Goal: Obtain resource: Download file/media

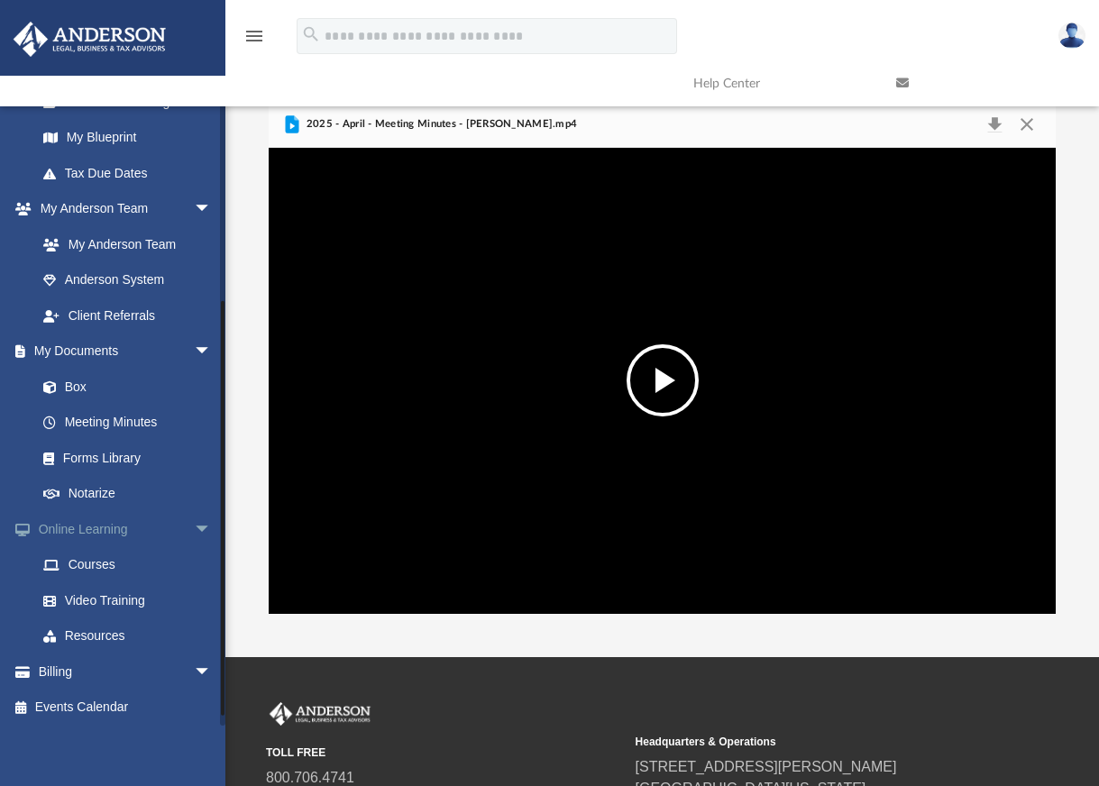
scroll to position [356, 0]
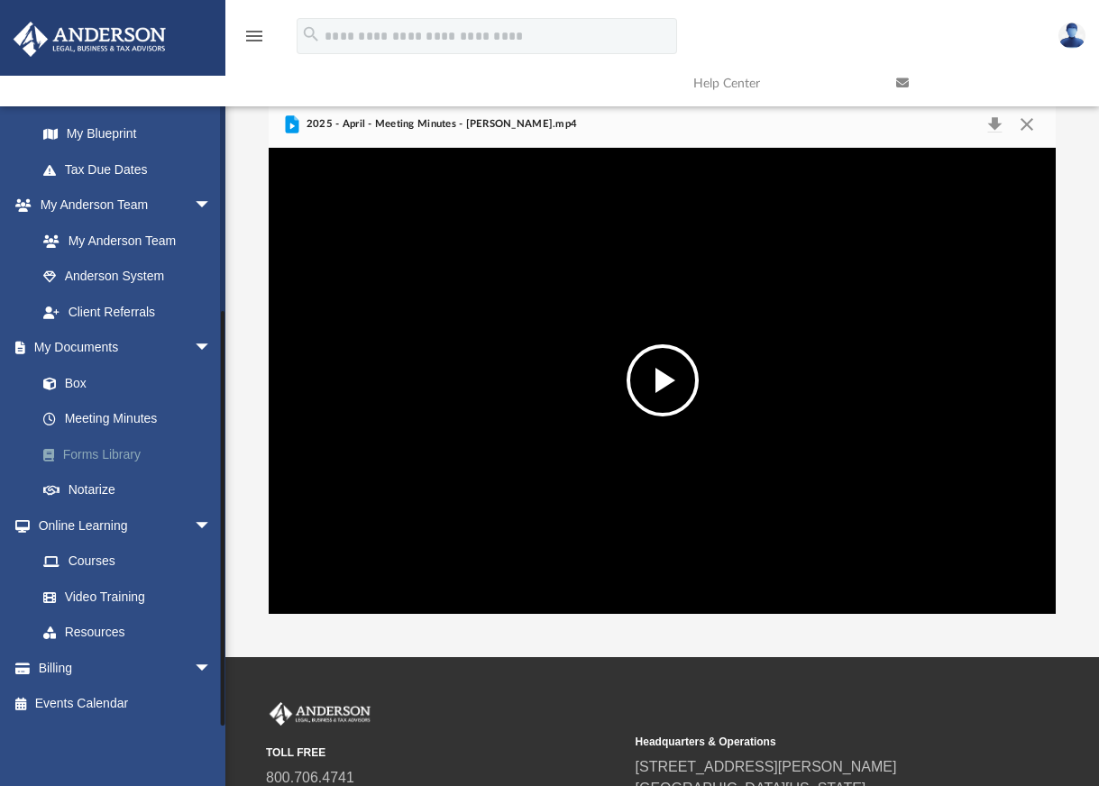
click at [132, 449] on link "Forms Library" at bounding box center [132, 454] width 214 height 36
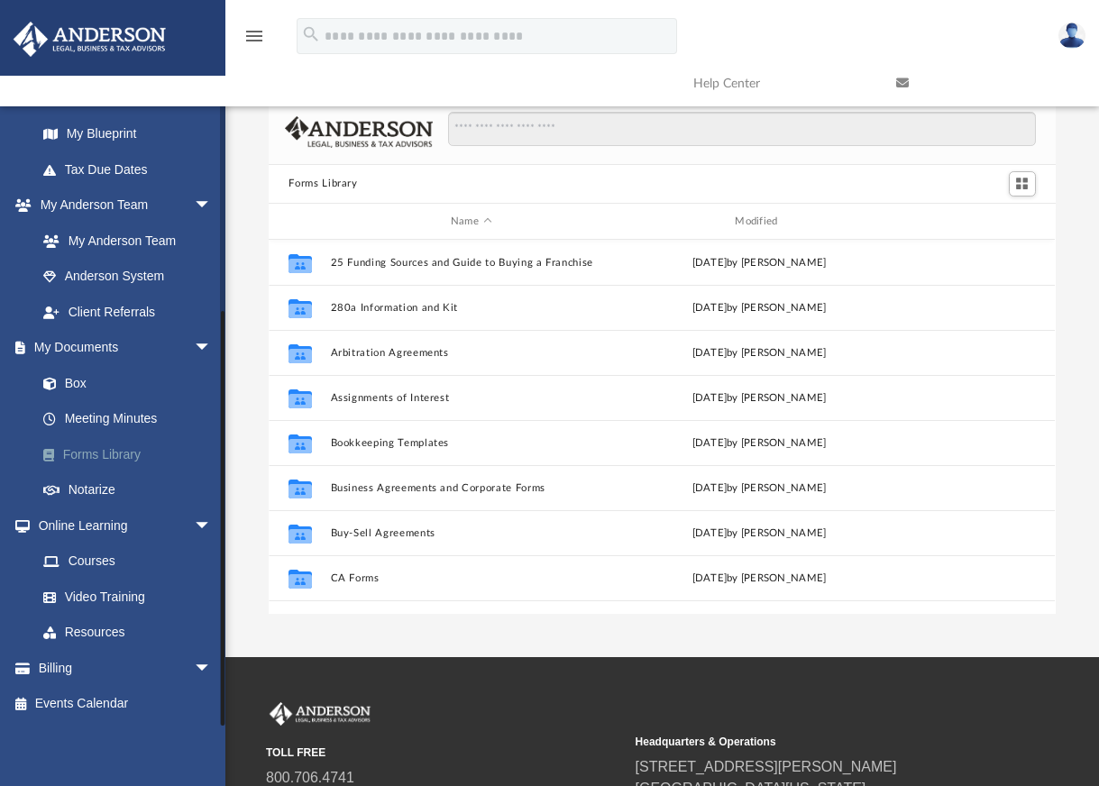
scroll to position [397, 773]
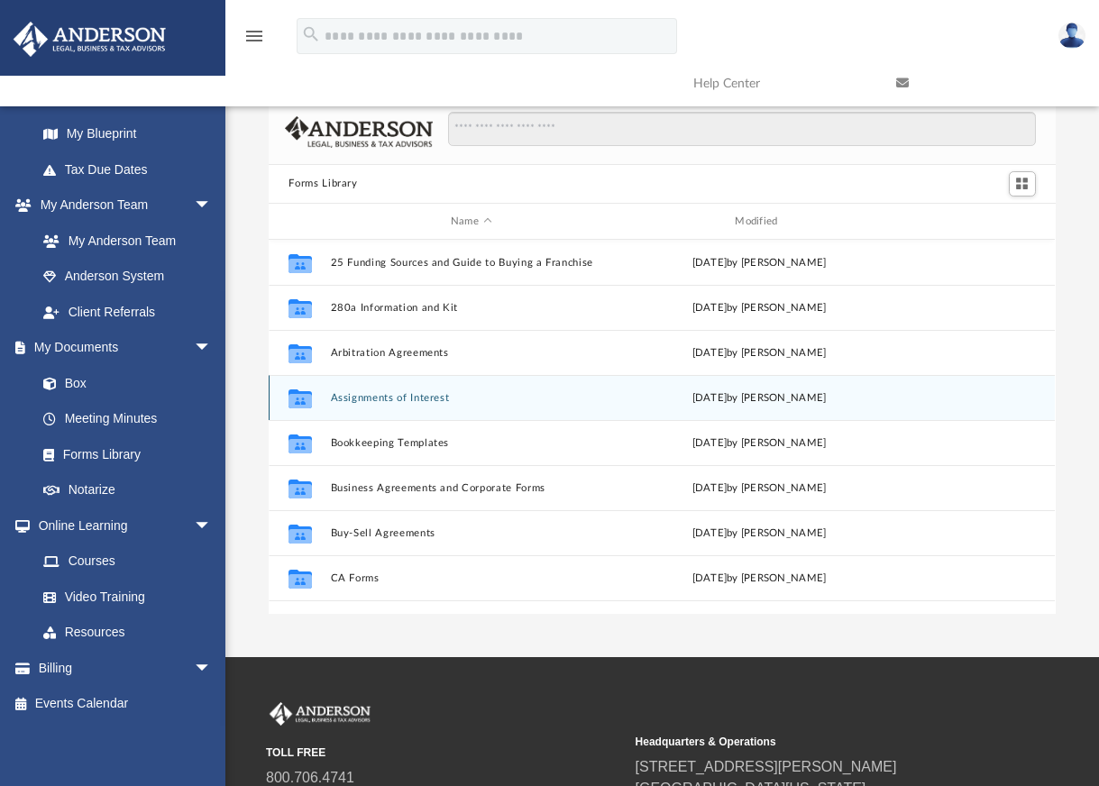
click at [415, 398] on button "Assignments of Interest" at bounding box center [471, 398] width 280 height 12
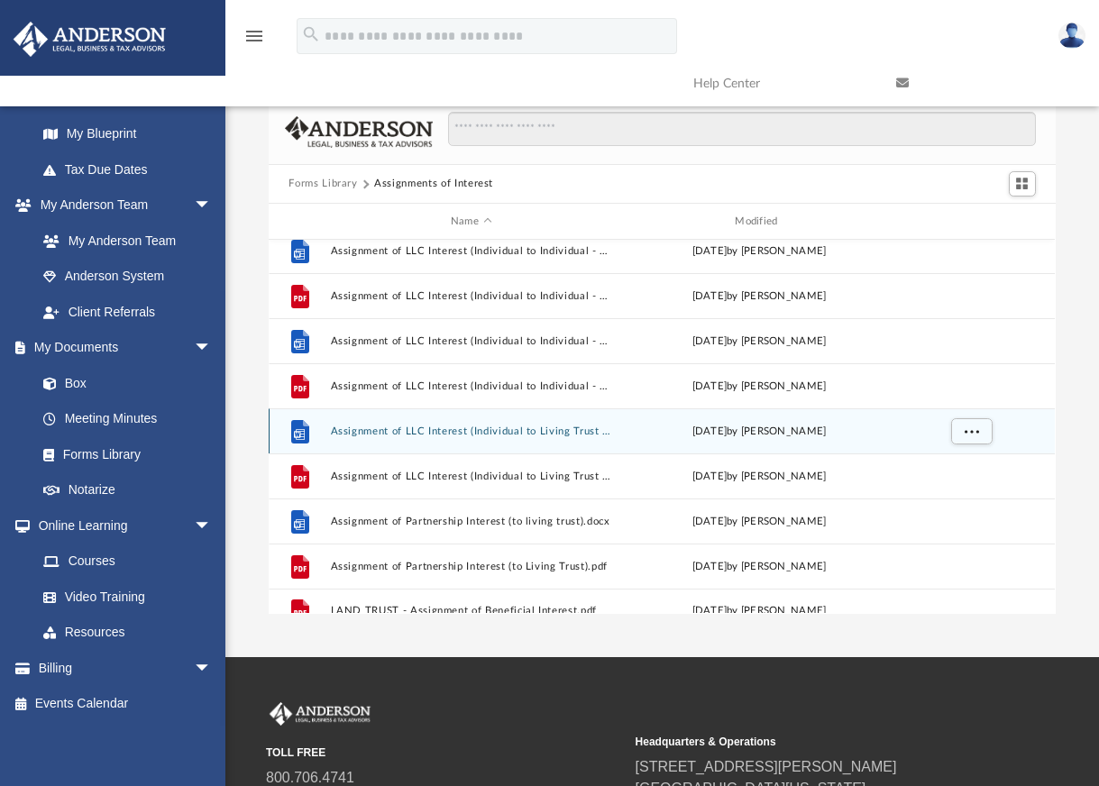
scroll to position [663, 0]
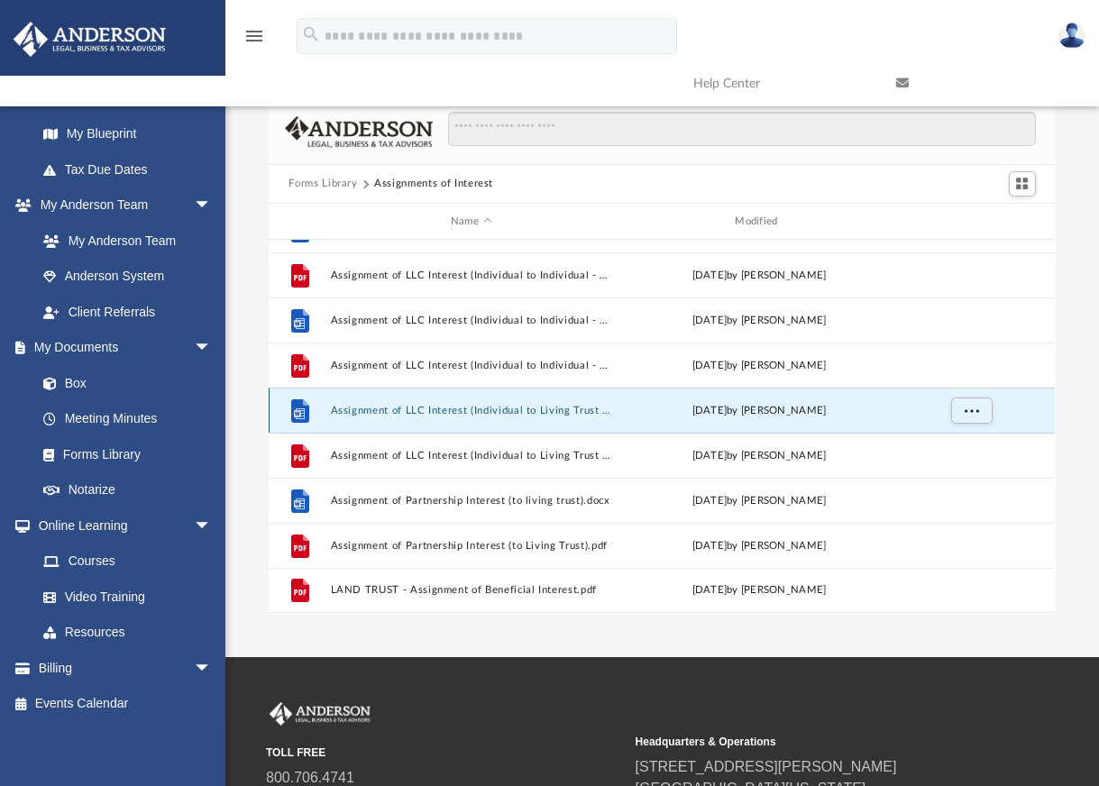
click at [511, 411] on button "Assignment of LLC Interest (Individual to Living Trust ).docx" at bounding box center [471, 411] width 280 height 12
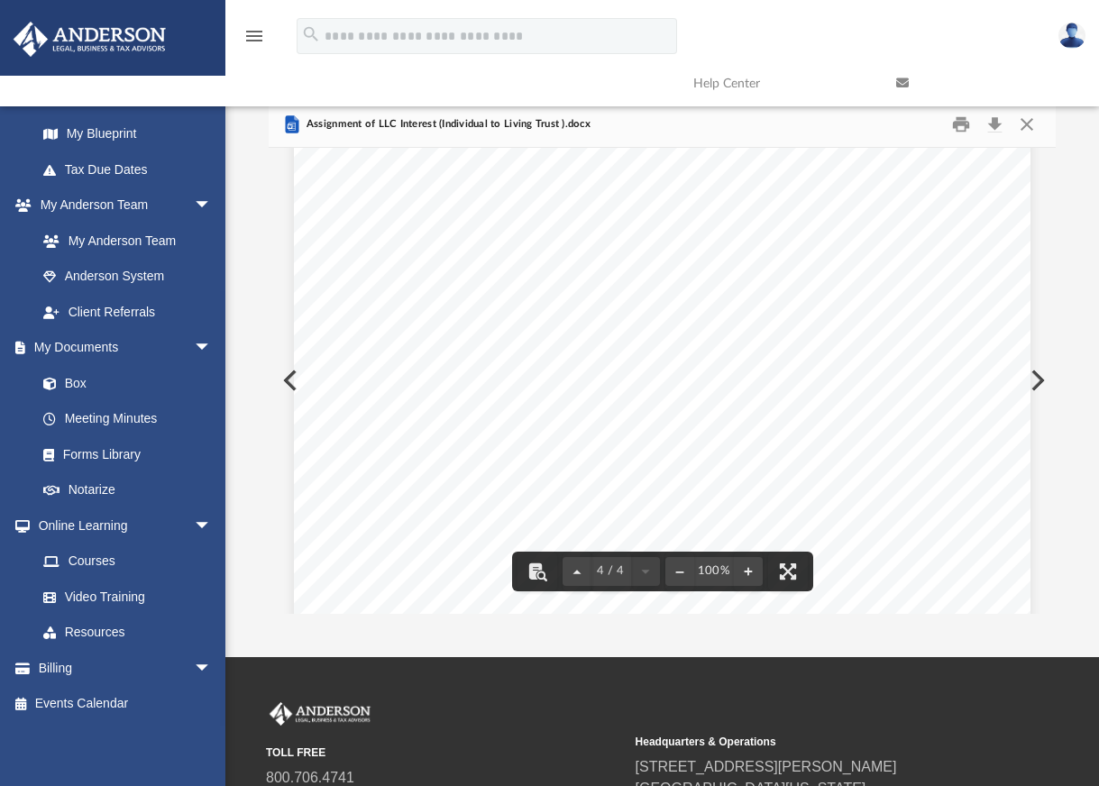
scroll to position [3336, 0]
click at [662, 504] on div "10. Completeness and Modification . This Assignment constitutes the entire agre…" at bounding box center [662, 243] width 737 height 953
click at [519, 473] on span "WHEREAS, the Assignor proposes to assign, transfer and sell to Assignee" at bounding box center [594, 479] width 429 height 14
click at [671, 490] on span "Membership Interest in the Company, leaving Assignor without an interest in sai…" at bounding box center [647, 497] width 535 height 14
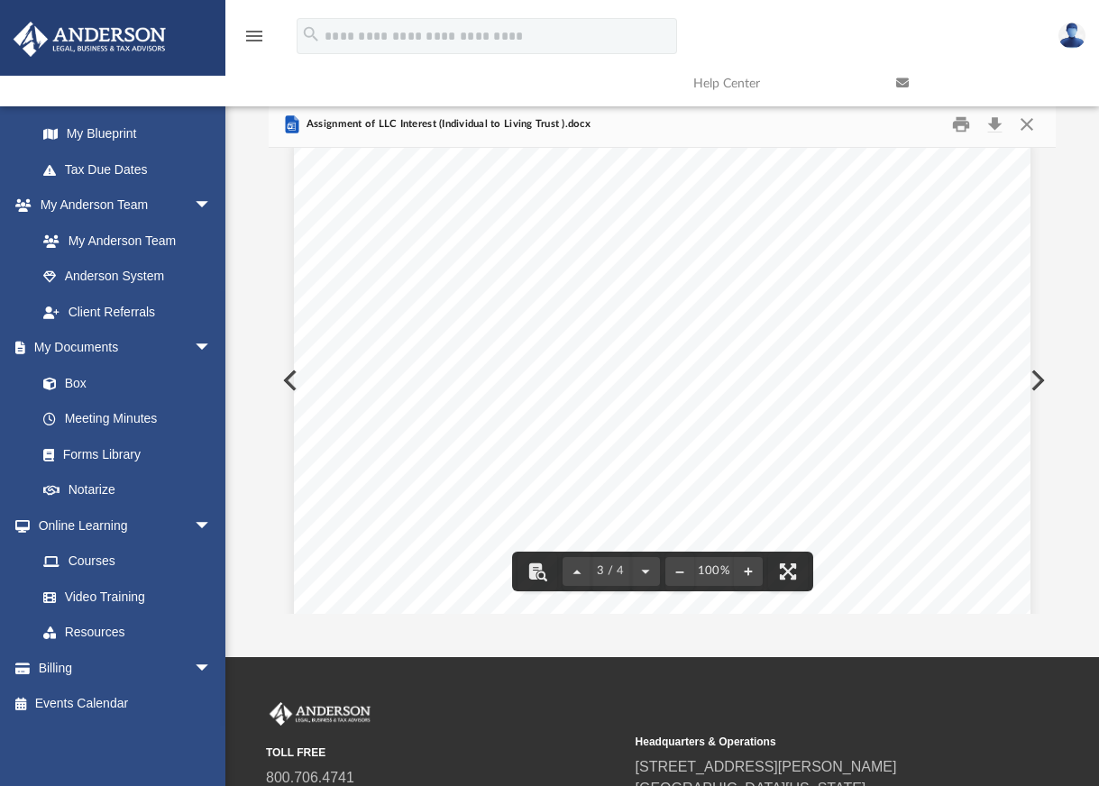
click at [642, 427] on span "WHEREAS, the Assignor is the owner of an aggregate" at bounding box center [538, 434] width 316 height 14
click at [632, 478] on span "WHEREAS, the Assignor proposes to assign, transfer and sell to Assignee" at bounding box center [594, 479] width 429 height 14
click at [1021, 128] on button "Close" at bounding box center [1027, 124] width 32 height 28
